Goal: Find contact information: Find contact information

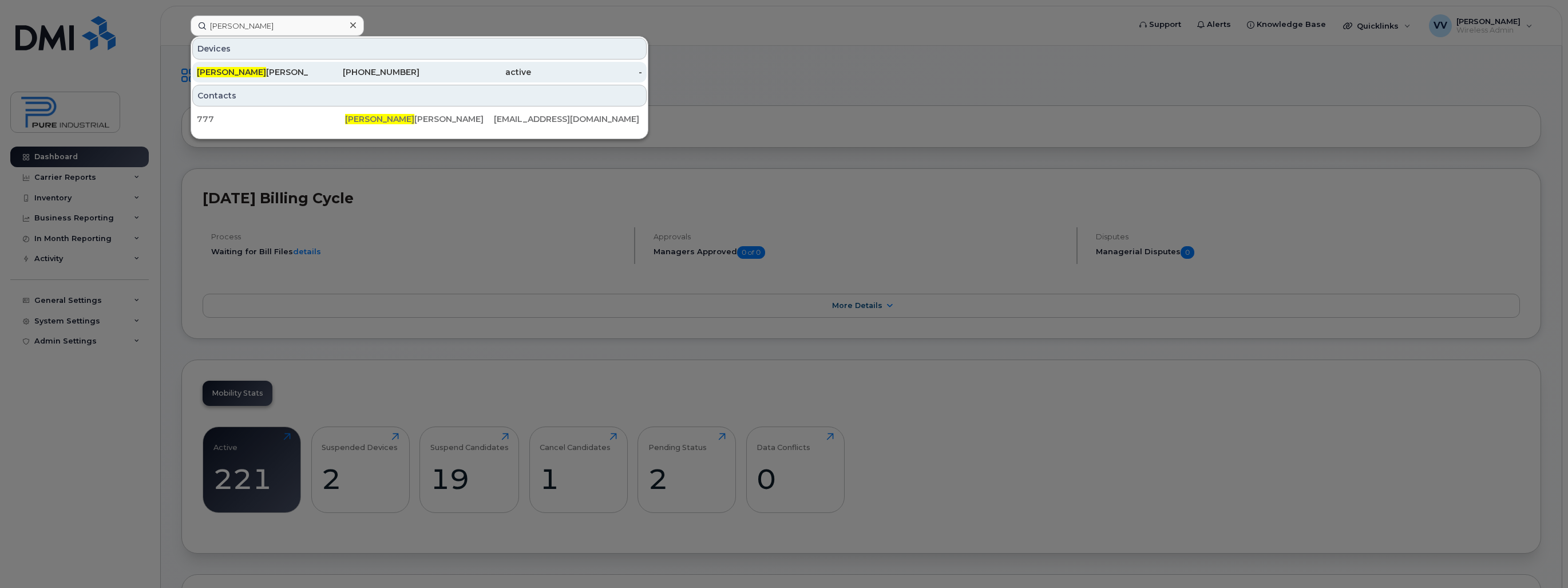
type input "denis"
click at [396, 73] on div "438-304-9754" at bounding box center [364, 72] width 112 height 11
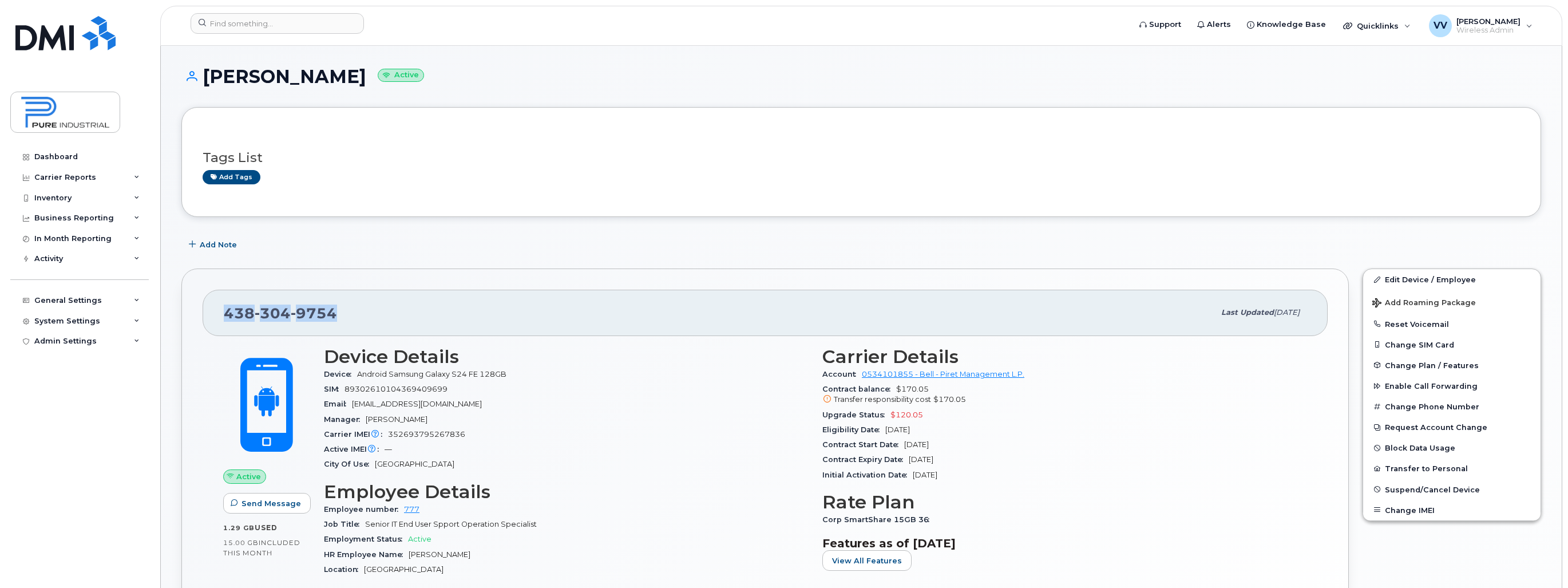
drag, startPoint x: 299, startPoint y: 308, endPoint x: 224, endPoint y: 310, distance: 75.0
click at [224, 310] on div "[PHONE_NUMBER]" at bounding box center [719, 312] width 991 height 24
copy span "[PHONE_NUMBER]"
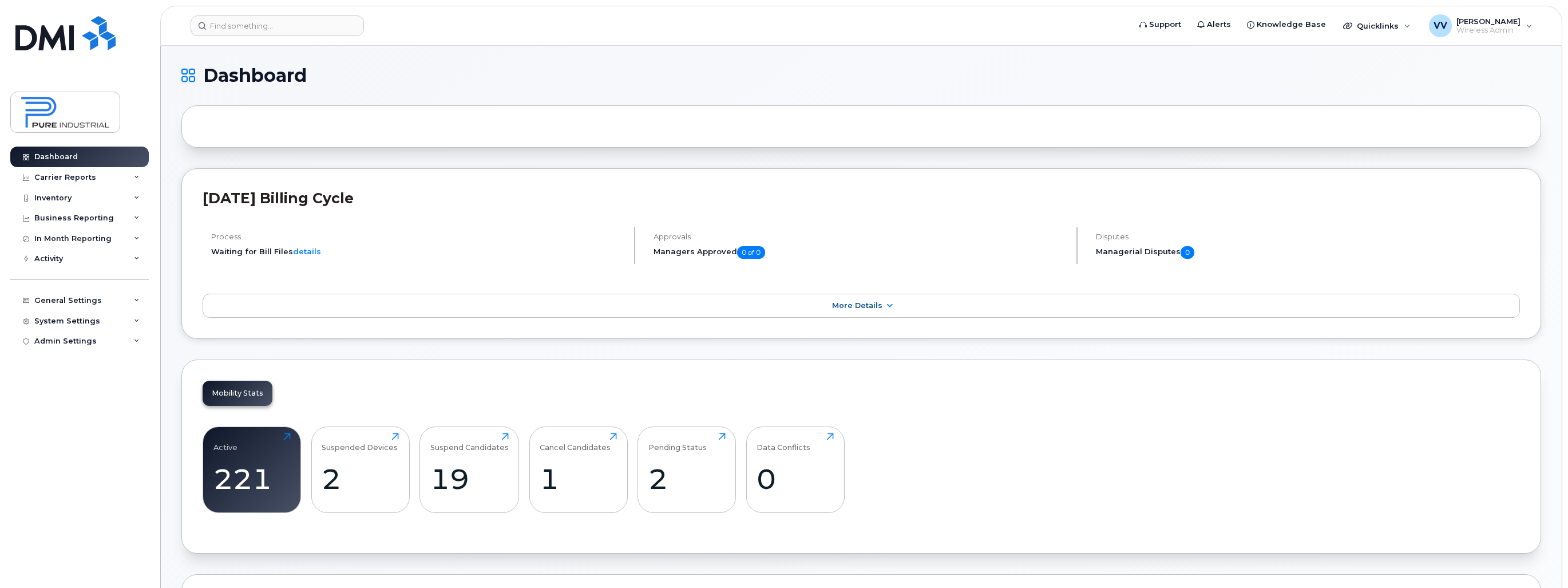
click at [259, 34] on input at bounding box center [277, 26] width 173 height 21
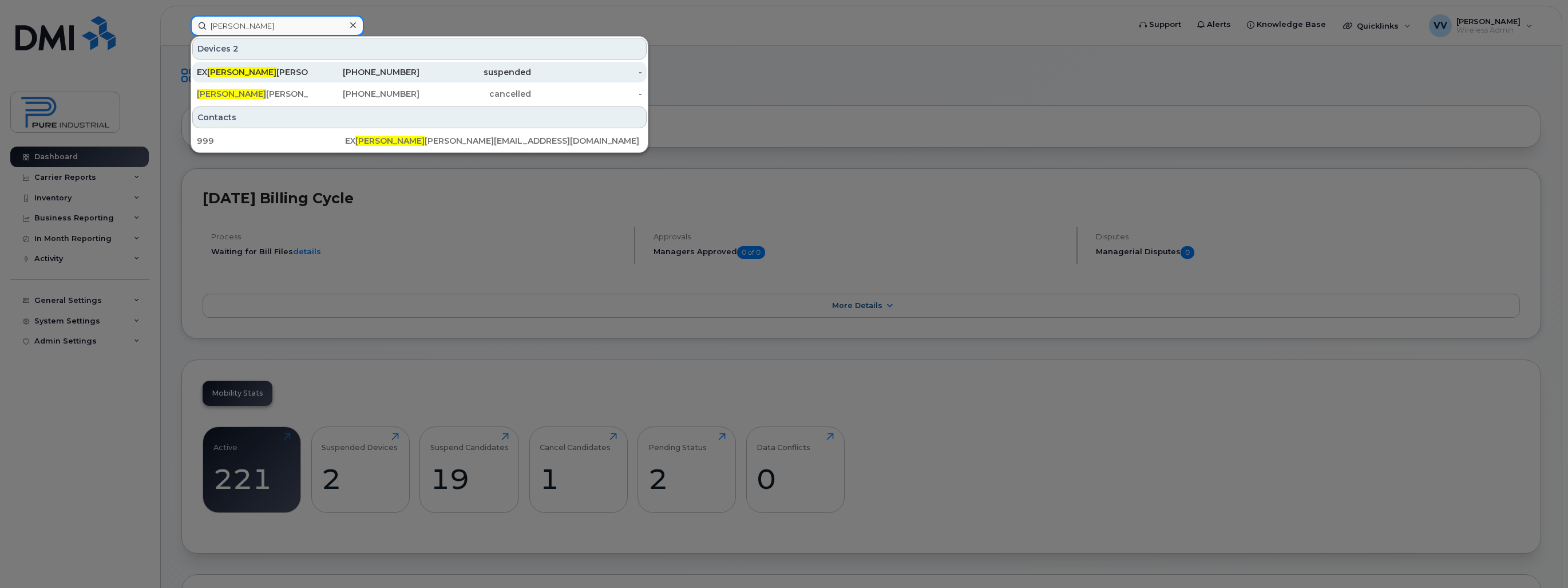
type input "miller"
click at [260, 69] on div "EX Miller Townes + SIM" at bounding box center [253, 72] width 112 height 11
click at [249, 69] on div "EX Miller Townes + SIM" at bounding box center [253, 72] width 112 height 11
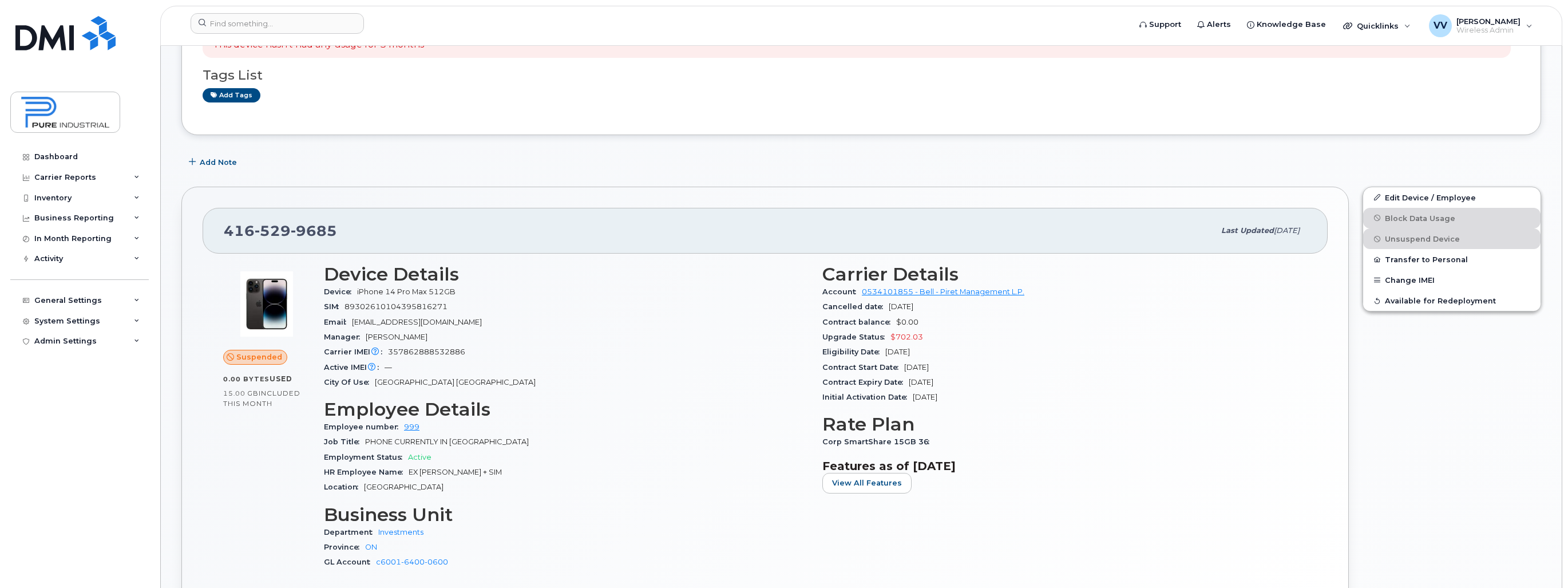
scroll to position [366, 0]
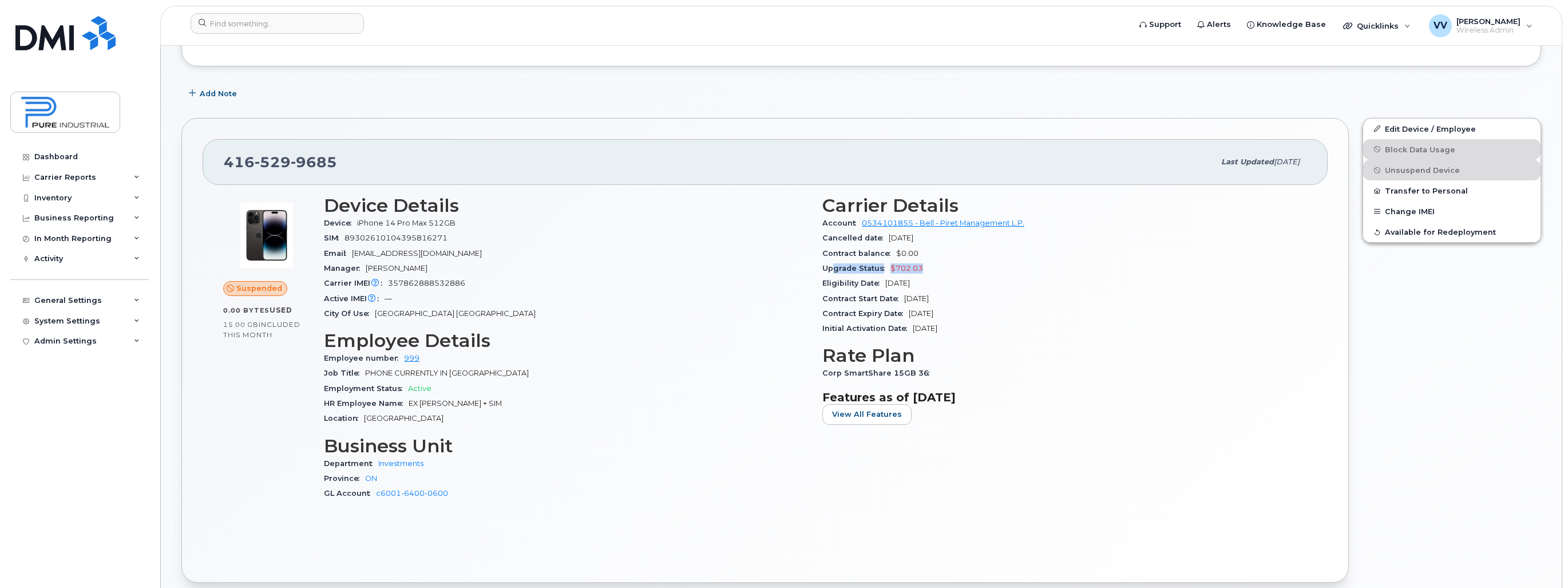
drag, startPoint x: 929, startPoint y: 267, endPoint x: 831, endPoint y: 266, distance: 98.0
click at [831, 266] on div "Upgrade Status $702.03" at bounding box center [1064, 268] width 484 height 15
drag, startPoint x: 831, startPoint y: 266, endPoint x: 825, endPoint y: 266, distance: 6.0
click at [825, 266] on span "Upgrade Status" at bounding box center [856, 267] width 68 height 9
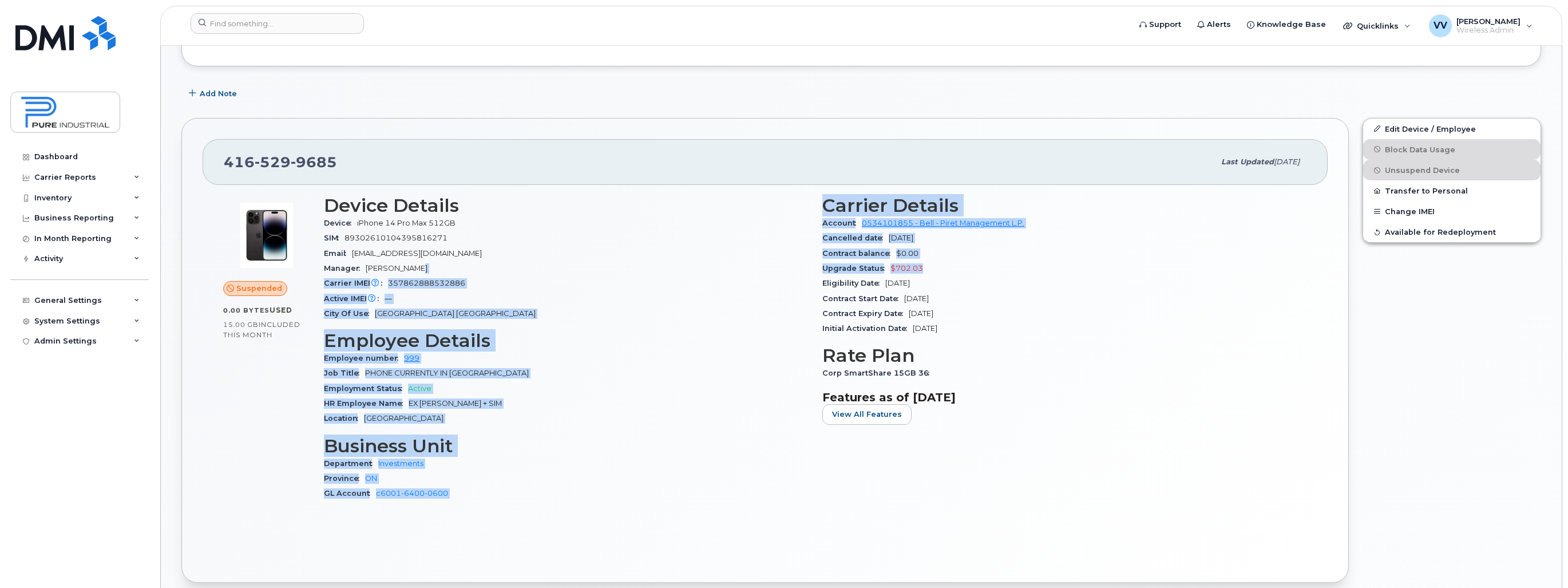
drag, startPoint x: 927, startPoint y: 266, endPoint x: 812, endPoint y: 266, distance: 115.0
click at [812, 266] on div "Device Details Device iPhone 14 Pro Max 512GB SIM [TECHNICAL_ID] Email [EMAIL_A…" at bounding box center [814, 353] width 996 height 328
click at [812, 266] on div "Device Details Device iPhone 14 Pro Max 512GB SIM [TECHNICAL_ID] Email [EMAIL_A…" at bounding box center [566, 353] width 499 height 328
drag, startPoint x: 929, startPoint y: 264, endPoint x: 813, endPoint y: 264, distance: 116.0
click at [813, 264] on div "Device Details Device iPhone 14 Pro Max 512GB SIM [TECHNICAL_ID] Email [EMAIL_A…" at bounding box center [814, 353] width 996 height 328
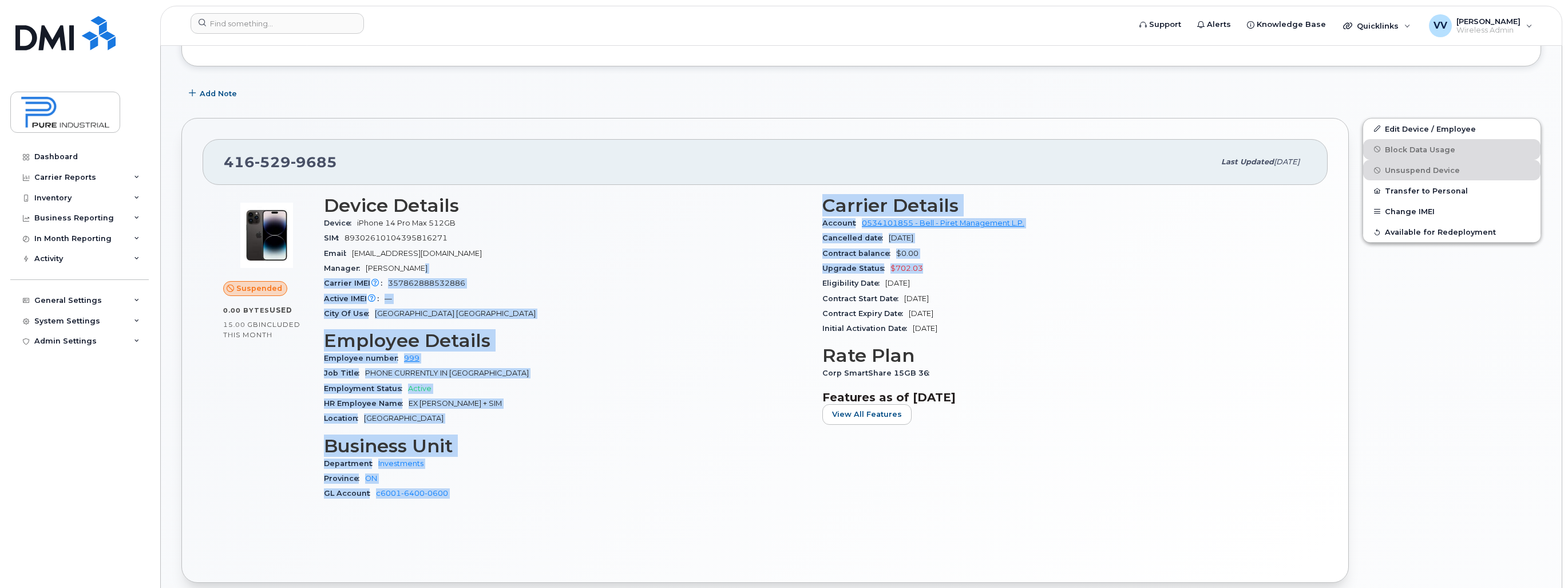
drag, startPoint x: 813, startPoint y: 264, endPoint x: 912, endPoint y: 265, distance: 99.0
click at [899, 265] on span "$702.03" at bounding box center [906, 267] width 32 height 9
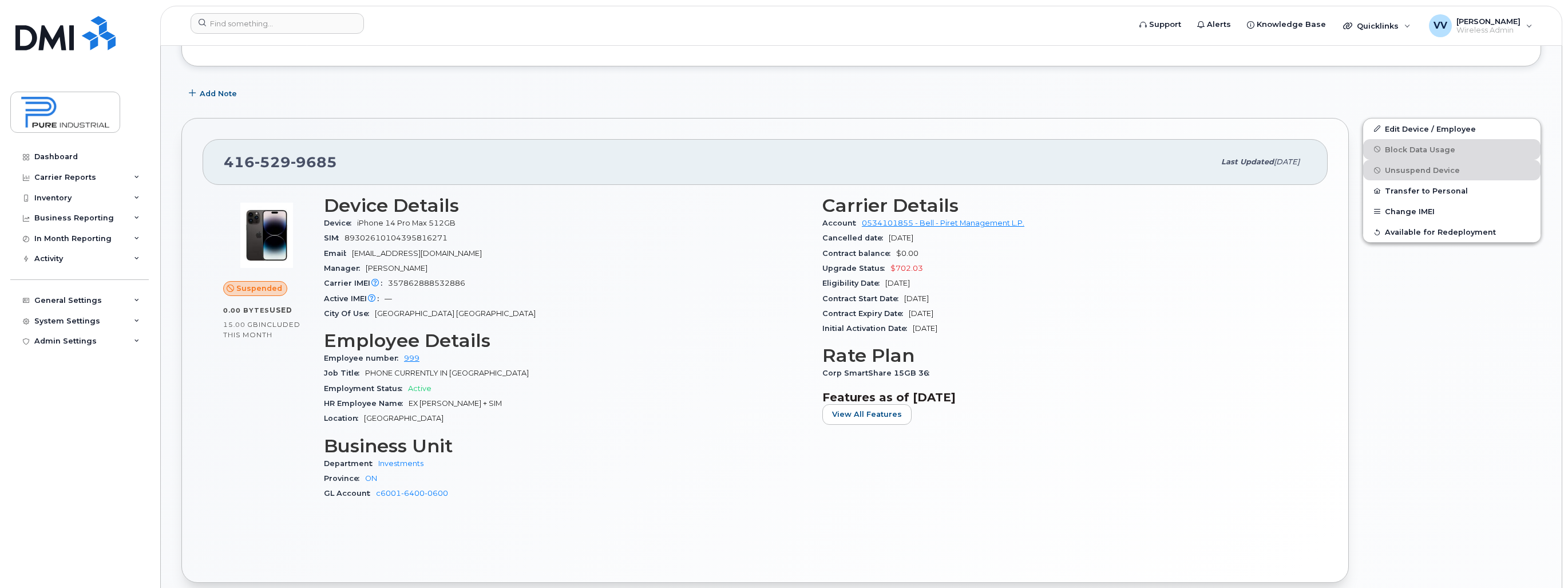
click at [928, 266] on div "Upgrade Status $702.03" at bounding box center [1064, 268] width 484 height 15
click at [923, 266] on div "Upgrade Status $702.03" at bounding box center [1064, 268] width 484 height 15
click at [927, 266] on div "Upgrade Status $702.03" at bounding box center [1064, 268] width 484 height 15
click at [922, 265] on div "Upgrade Status $702.03" at bounding box center [1064, 268] width 484 height 15
click at [923, 249] on div "Contract balance $0.00" at bounding box center [1064, 254] width 484 height 15
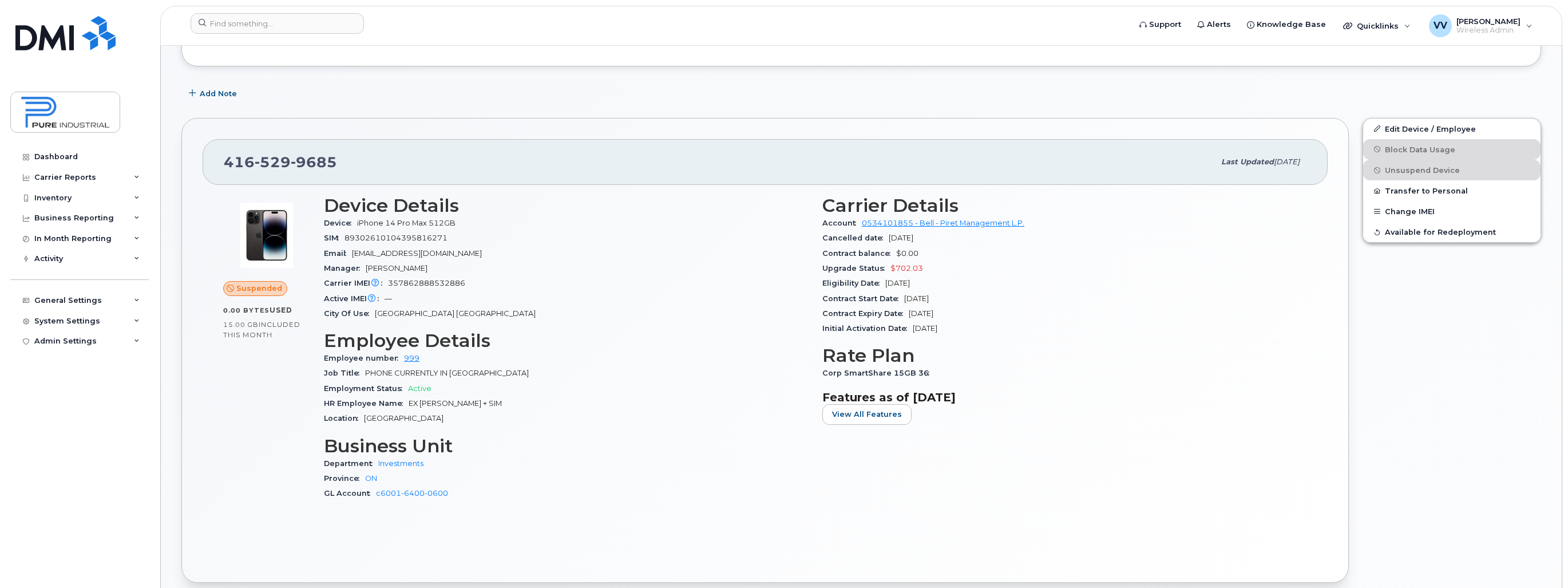
click at [929, 249] on div "Contract balance $0.00" at bounding box center [1064, 254] width 484 height 15
click at [930, 261] on div "Upgrade Status $702.03" at bounding box center [1064, 268] width 484 height 15
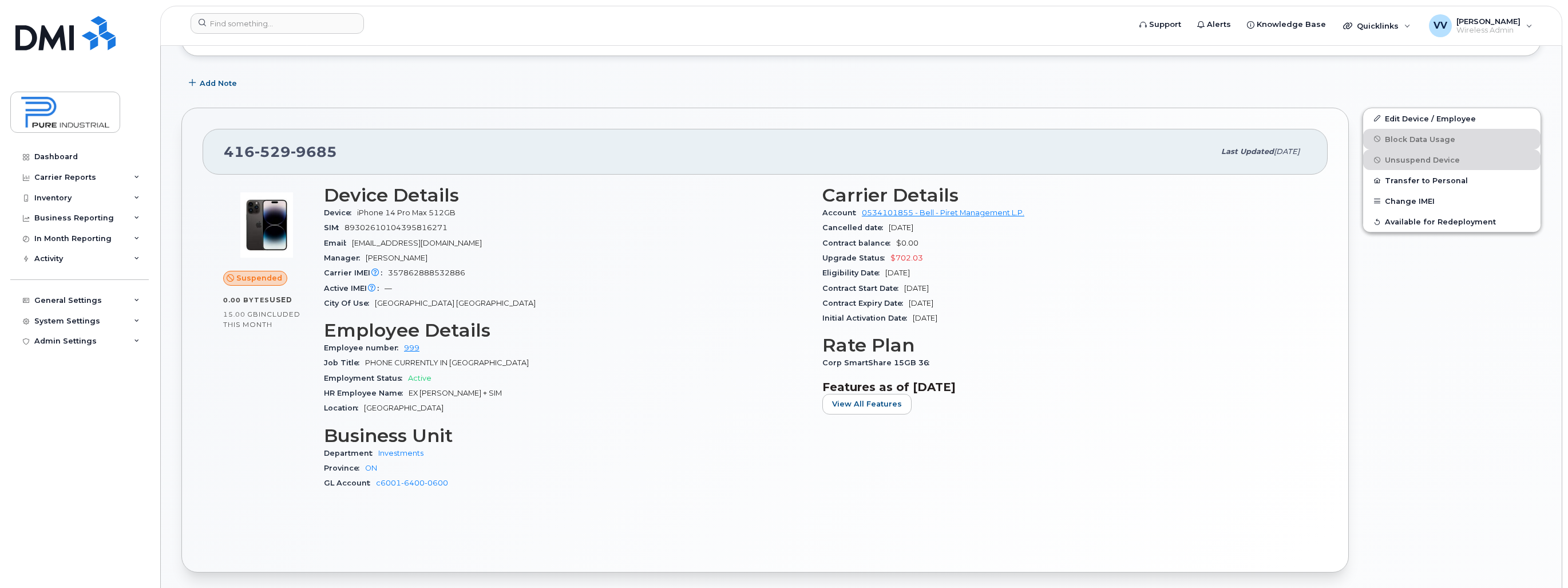
scroll to position [229, 0]
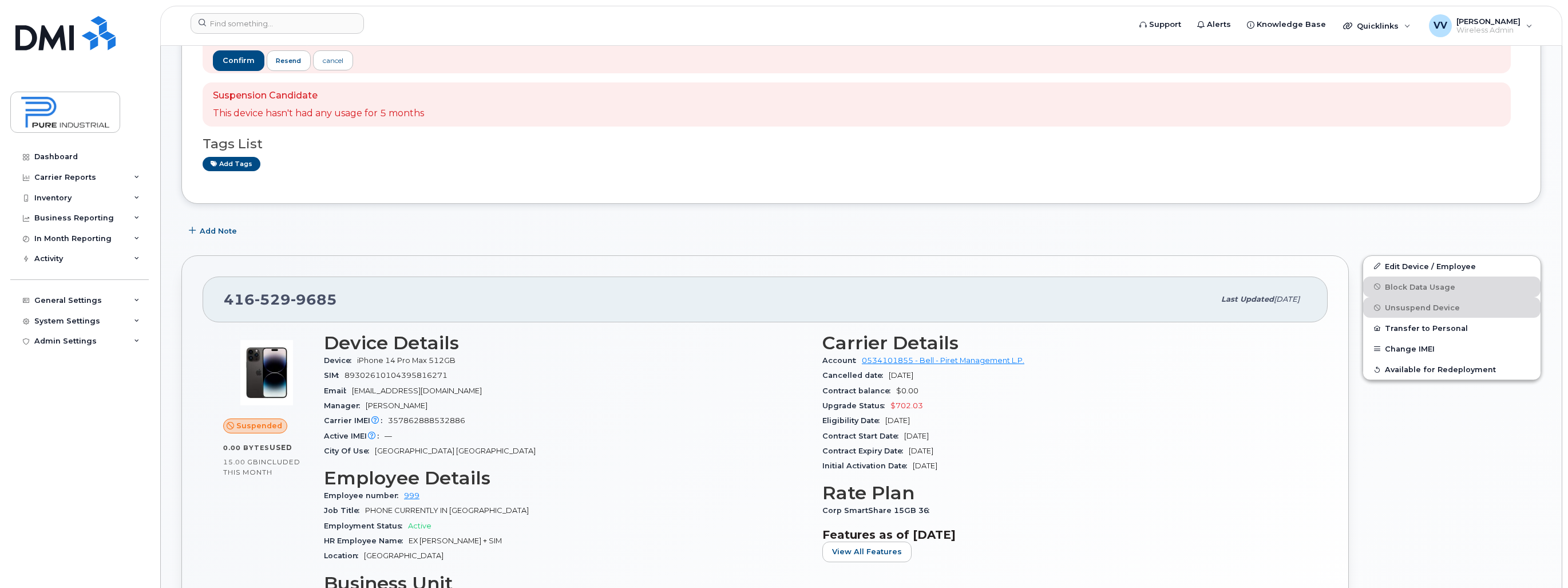
click at [650, 295] on div "416 529 9685" at bounding box center [719, 299] width 991 height 24
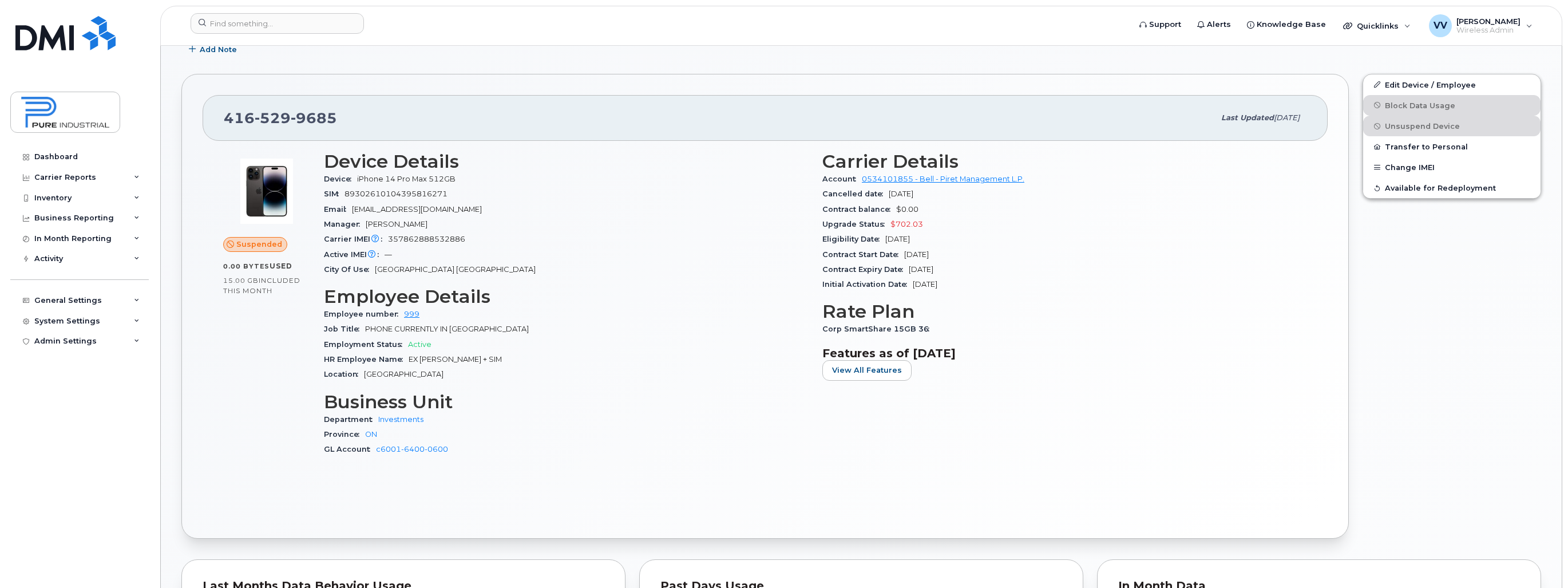
scroll to position [413, 0]
drag, startPoint x: 921, startPoint y: 203, endPoint x: 824, endPoint y: 204, distance: 97.0
click at [824, 204] on div "Contract balance $0.00" at bounding box center [1064, 208] width 484 height 15
click at [728, 227] on div "Manager Ian Passmore" at bounding box center [566, 223] width 484 height 15
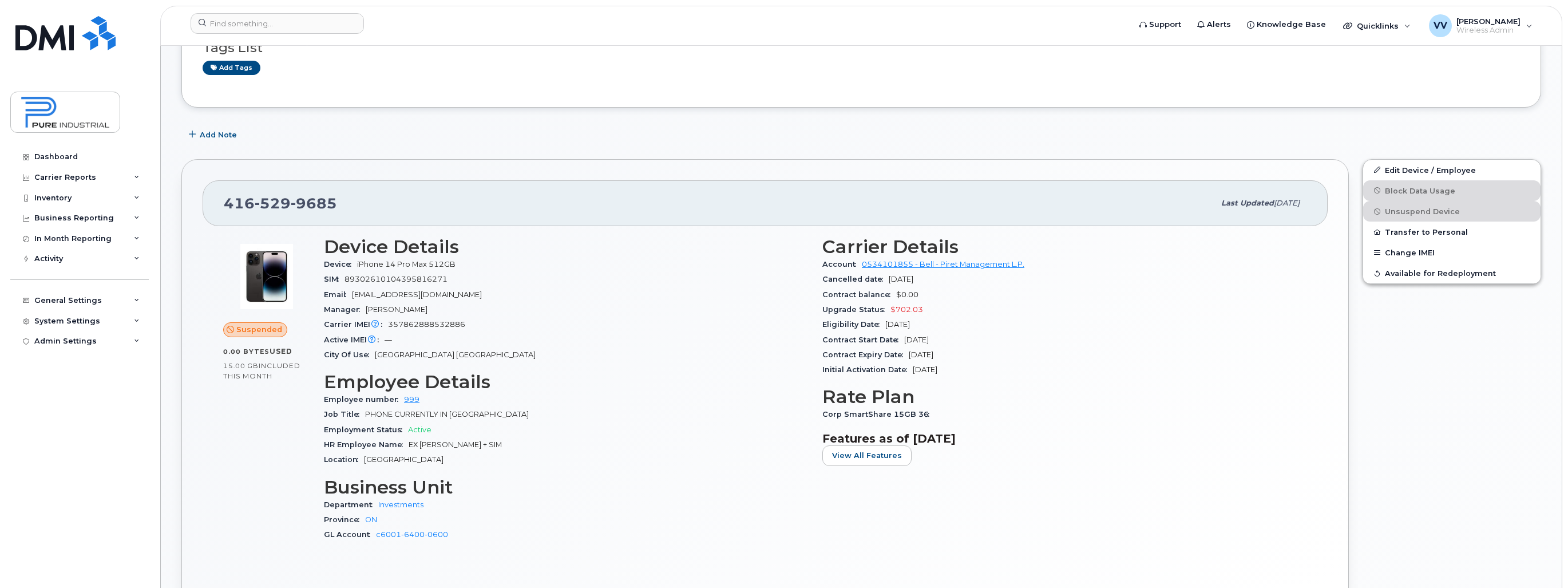
scroll to position [321, 0]
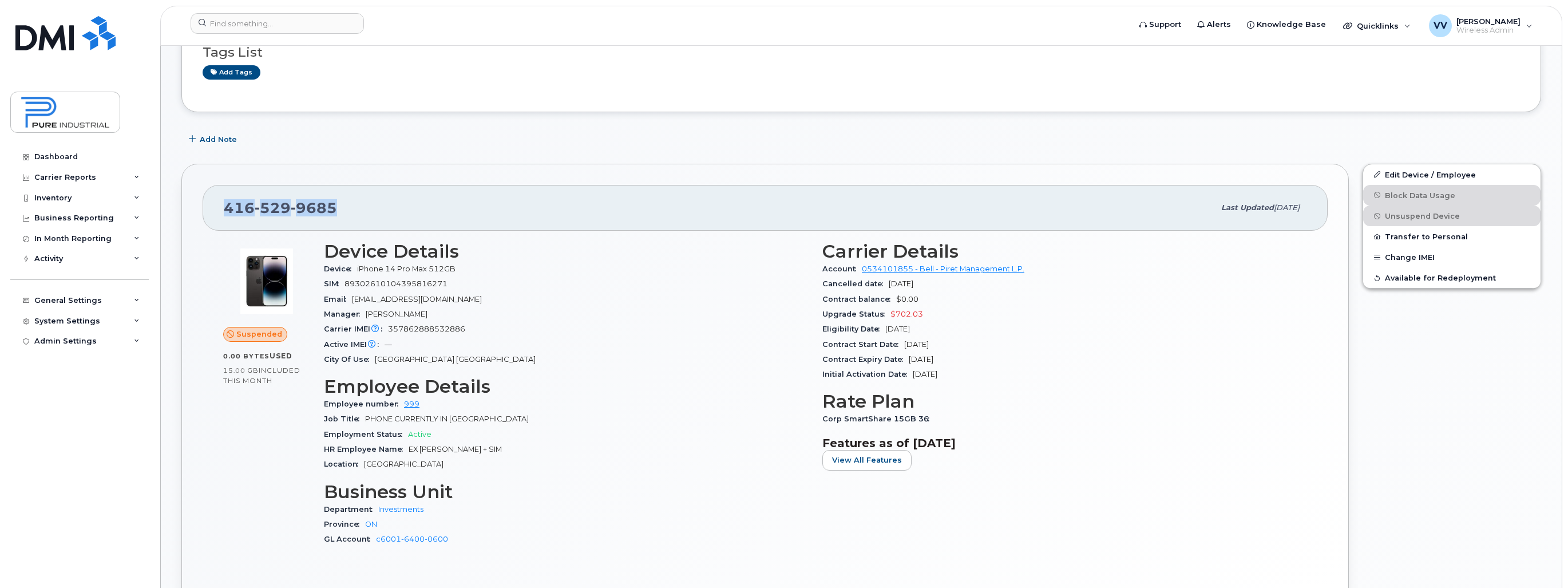
drag, startPoint x: 348, startPoint y: 204, endPoint x: 223, endPoint y: 205, distance: 125.0
click at [224, 205] on div "416 529 9685" at bounding box center [719, 207] width 991 height 24
copy span "416 529 9685"
click at [1353, 136] on div "Add Note" at bounding box center [861, 139] width 1359 height 21
click at [1358, 135] on div "Add Note" at bounding box center [861, 139] width 1359 height 21
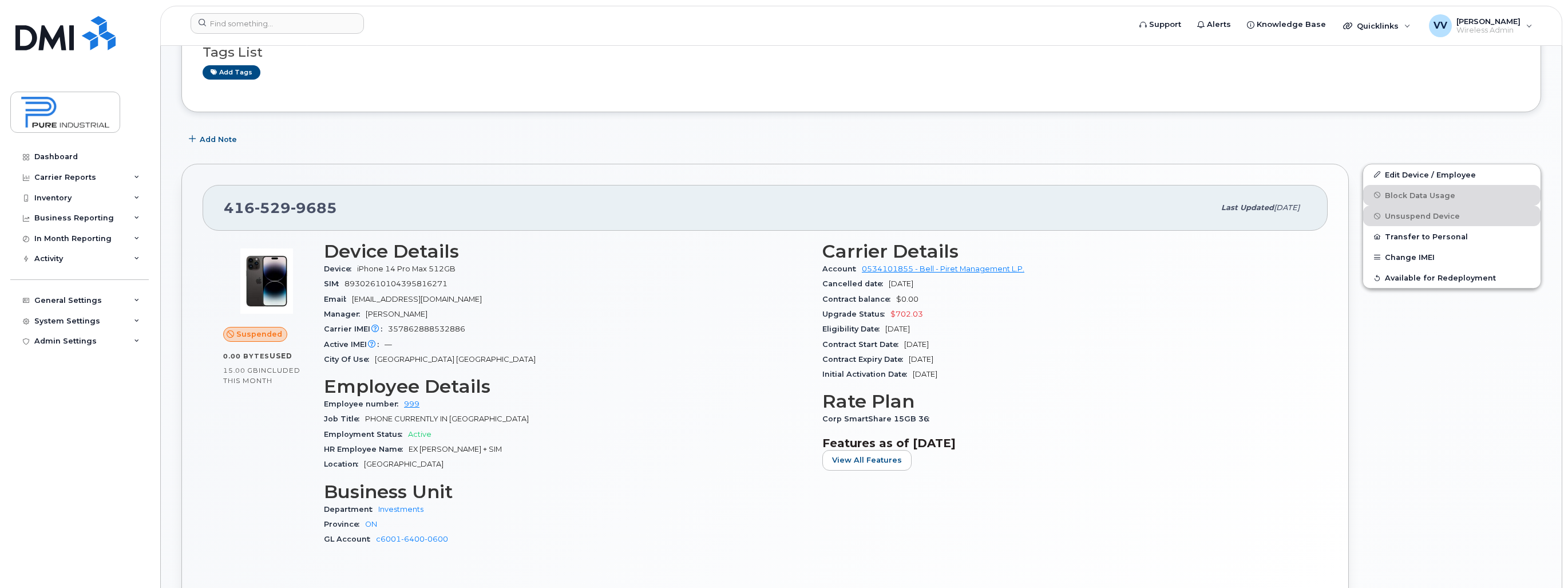
click at [657, 159] on div "416 529 9685 Last updated Aug 21, 2025 Suspended 0.00 Bytes  used 15.00 GB  inc…" at bounding box center [765, 395] width 1181 height 479
